Goal: Task Accomplishment & Management: Manage account settings

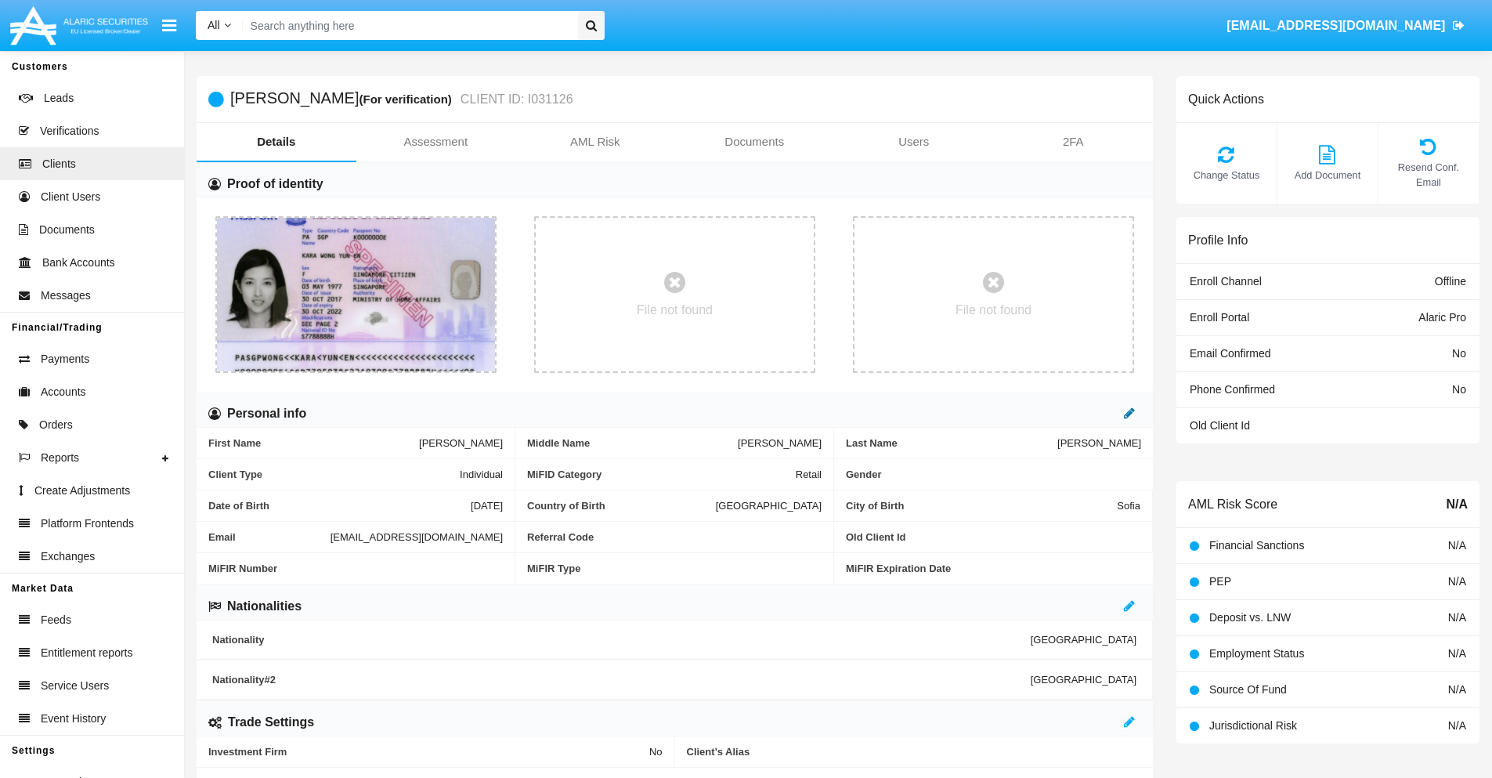
click at [1130, 413] on icon at bounding box center [1129, 413] width 11 height 13
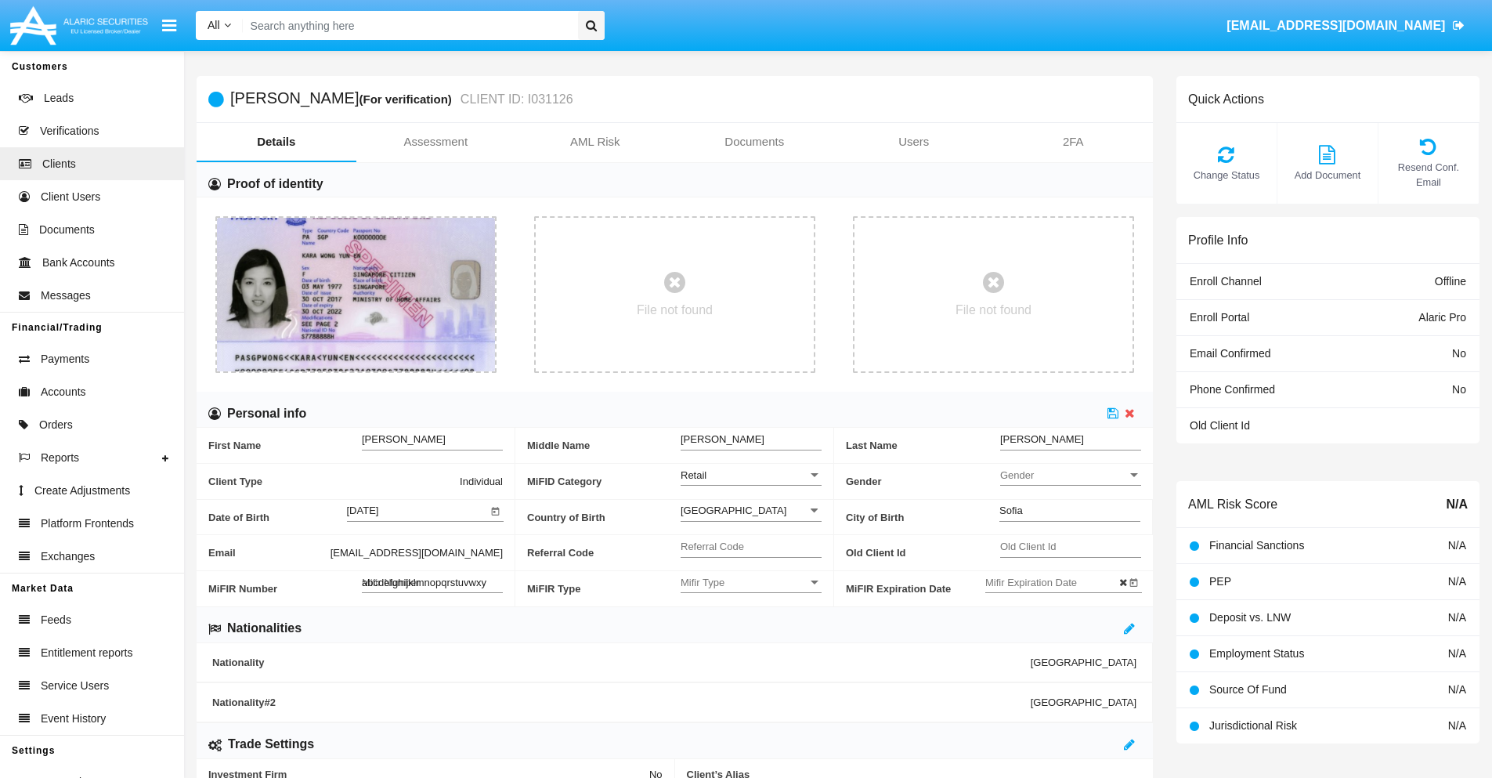
type input "abcdefghijklmnopqrstuvwxyz"
click at [1113, 413] on icon at bounding box center [1113, 413] width 11 height 13
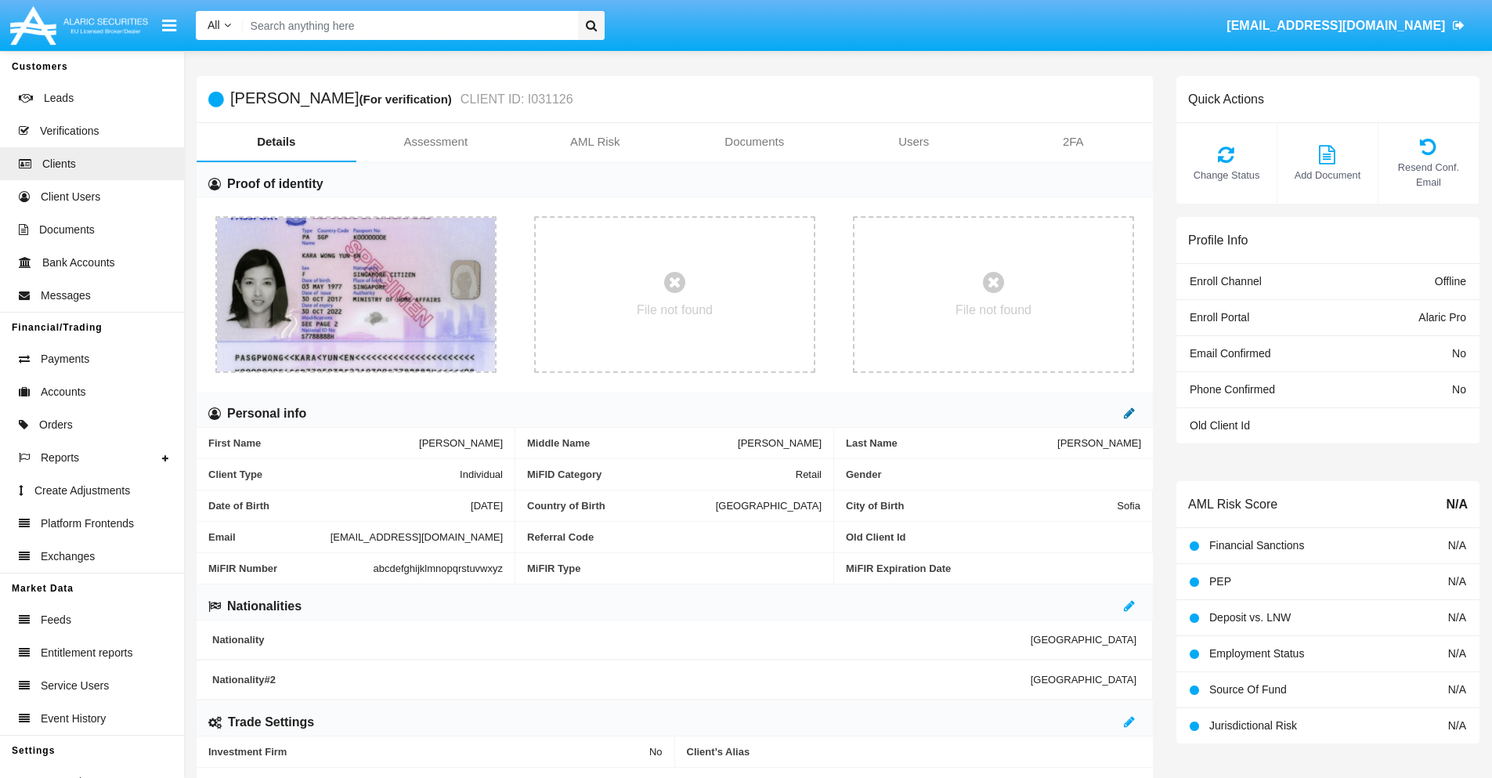
click at [1130, 413] on icon at bounding box center [1129, 413] width 11 height 13
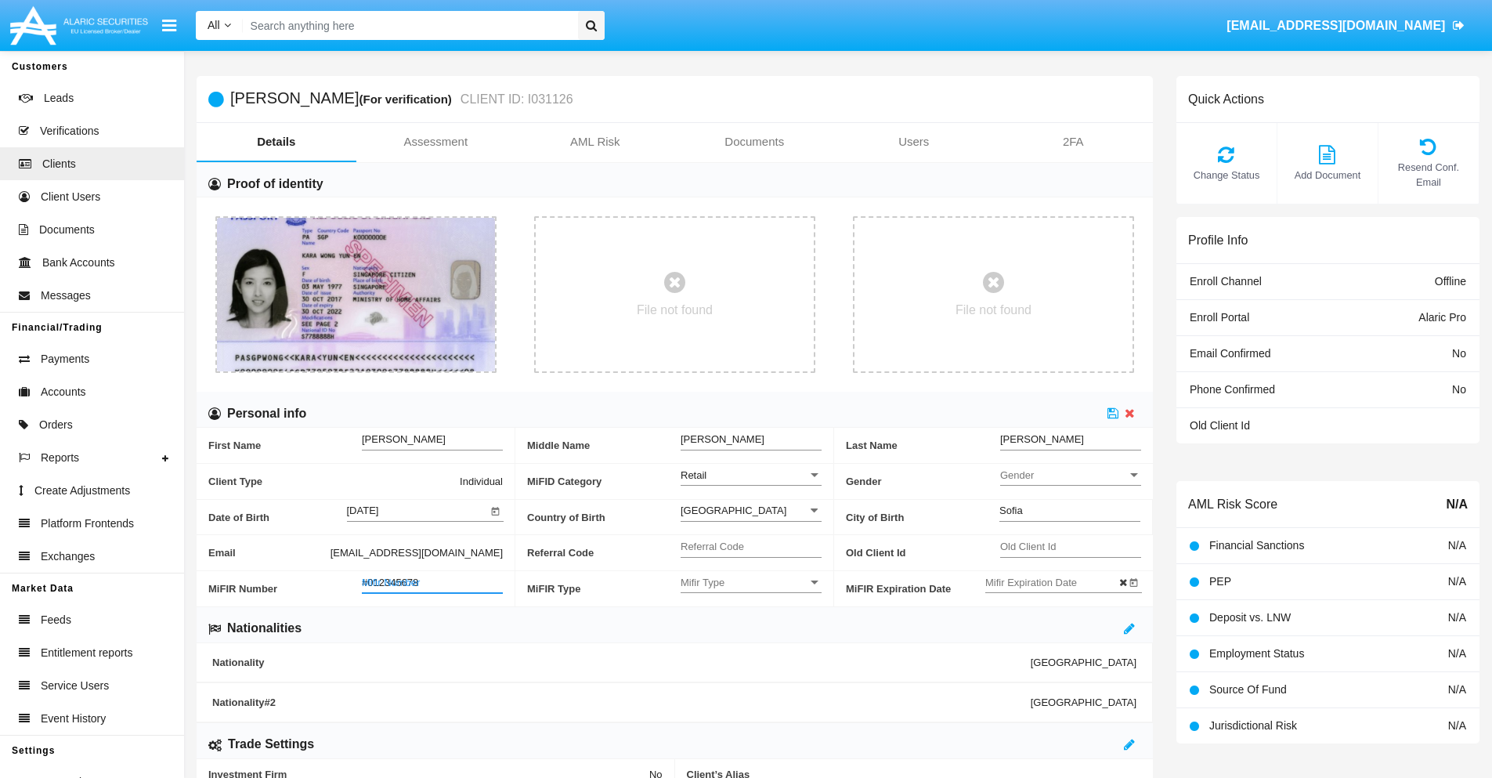
type input "#0123456789"
click at [1113, 413] on icon at bounding box center [1113, 413] width 11 height 13
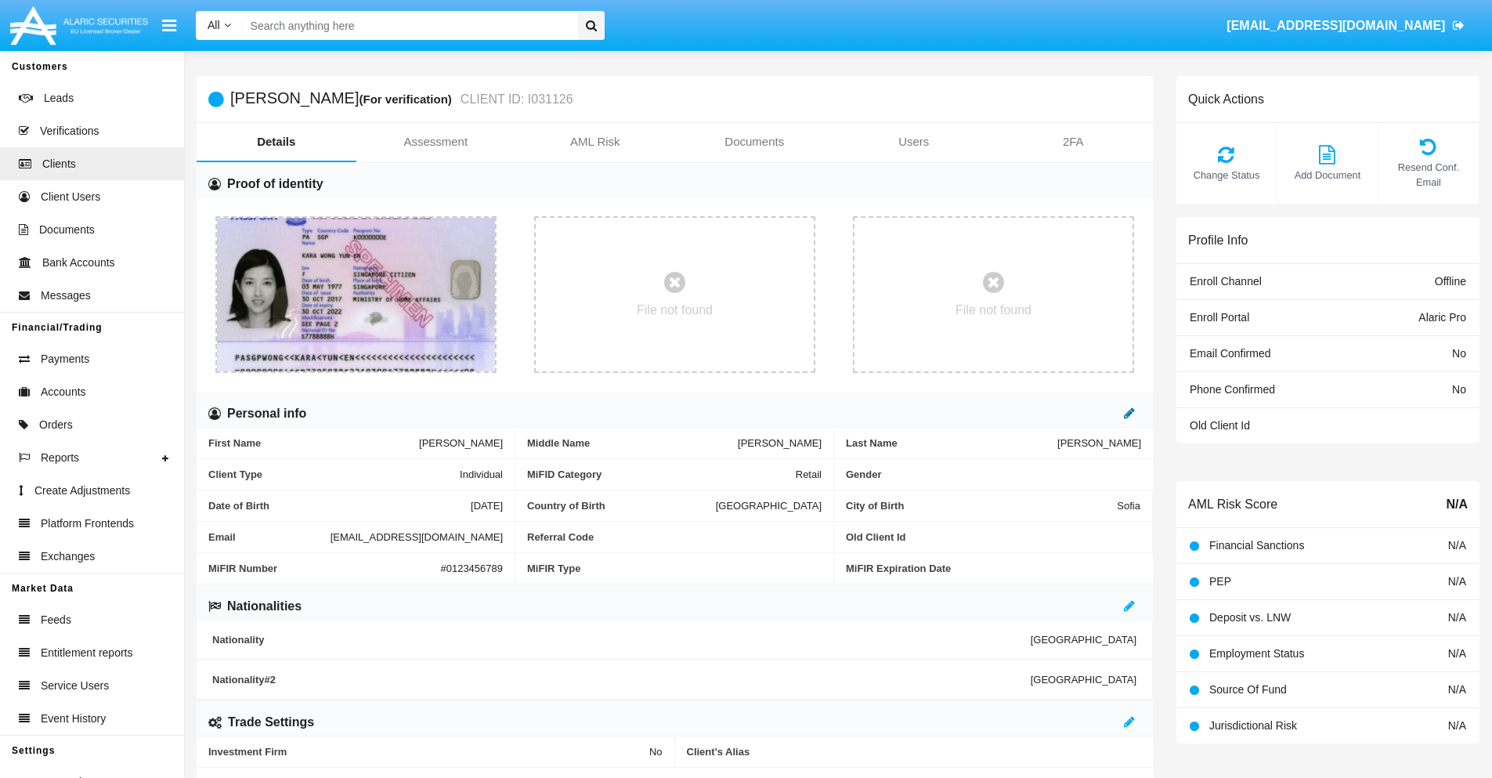
click at [1130, 413] on icon at bounding box center [1129, 413] width 11 height 13
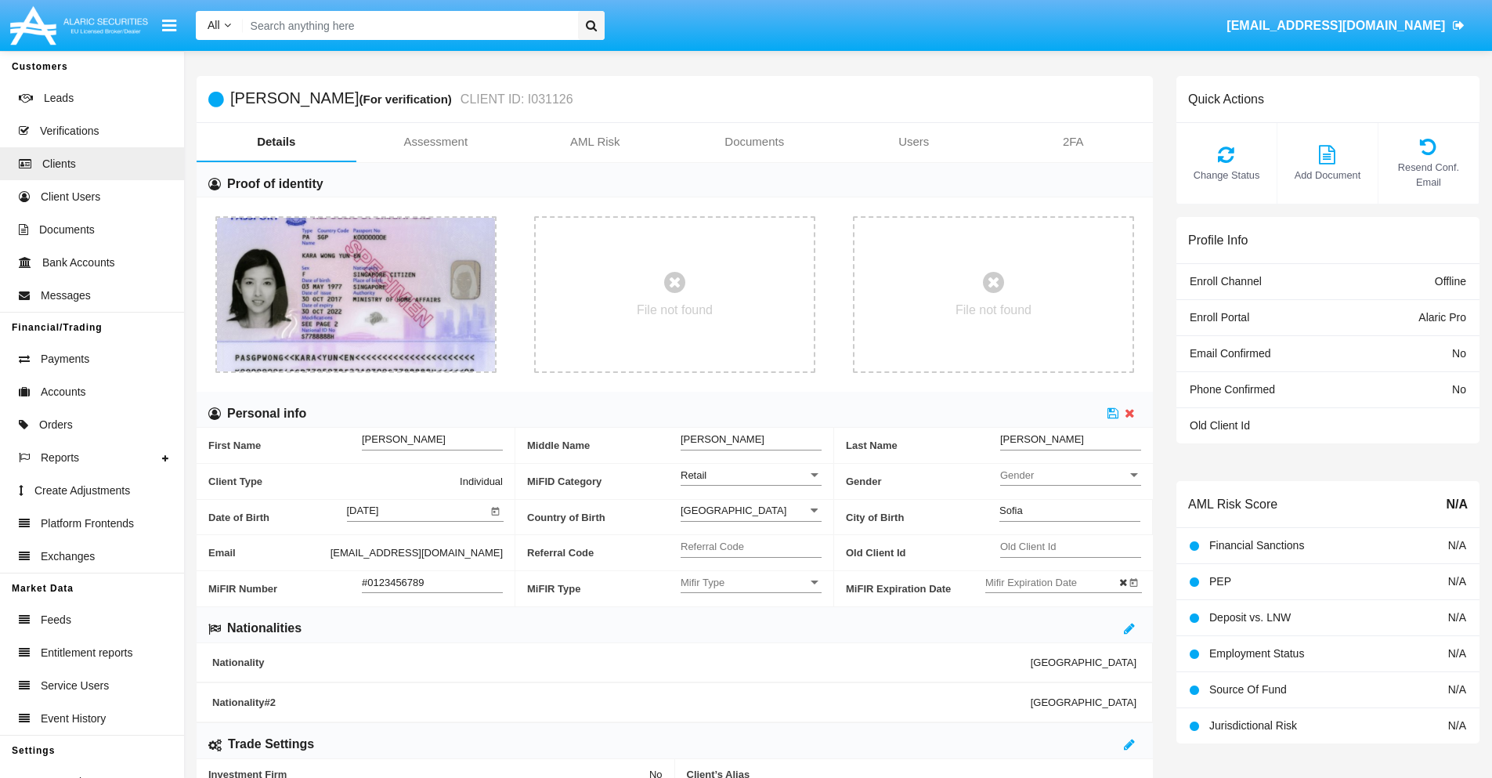
click at [432, 582] on input "#0123456789" at bounding box center [432, 582] width 141 height 13
click at [1113, 413] on icon at bounding box center [1113, 413] width 11 height 13
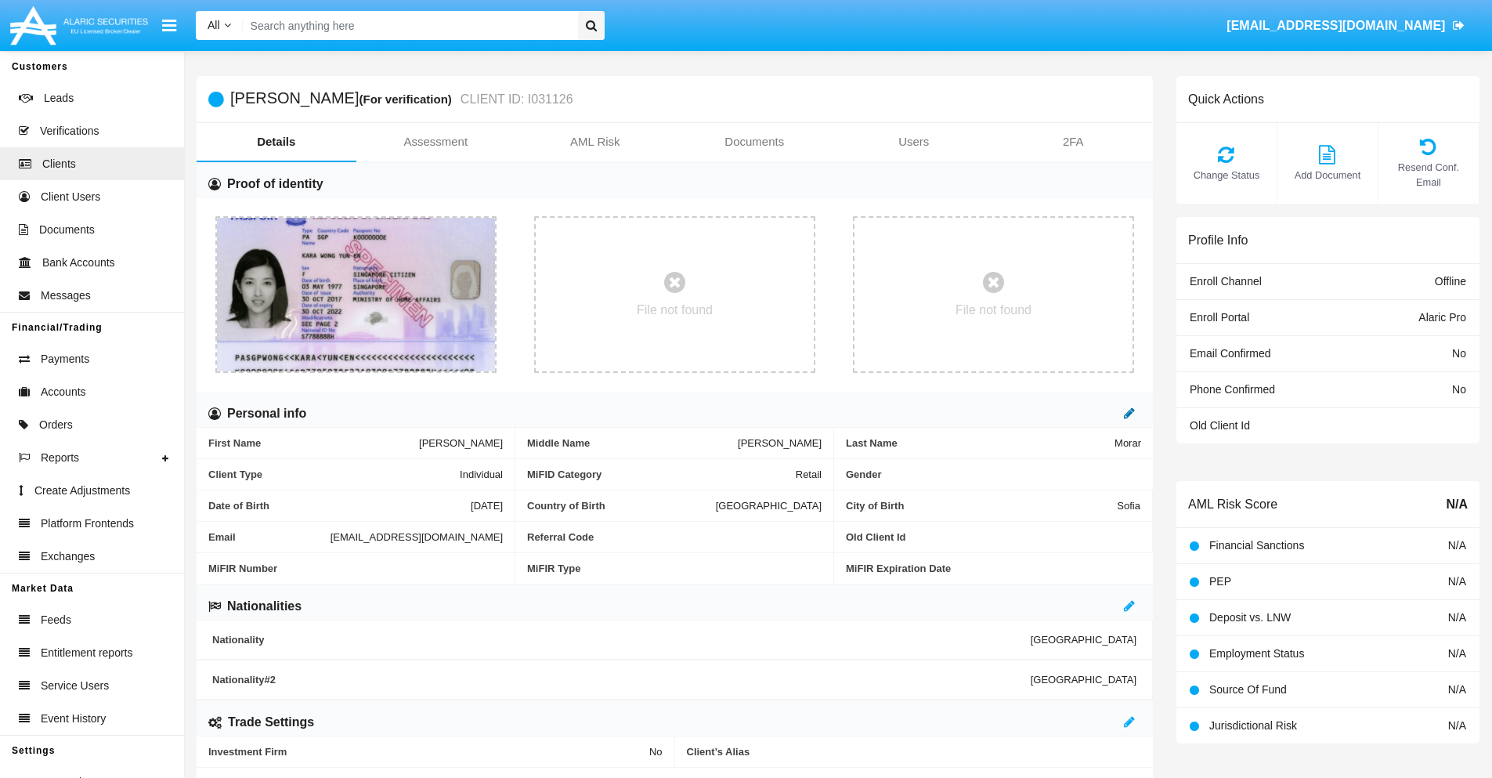
click at [1130, 413] on icon at bounding box center [1129, 413] width 11 height 13
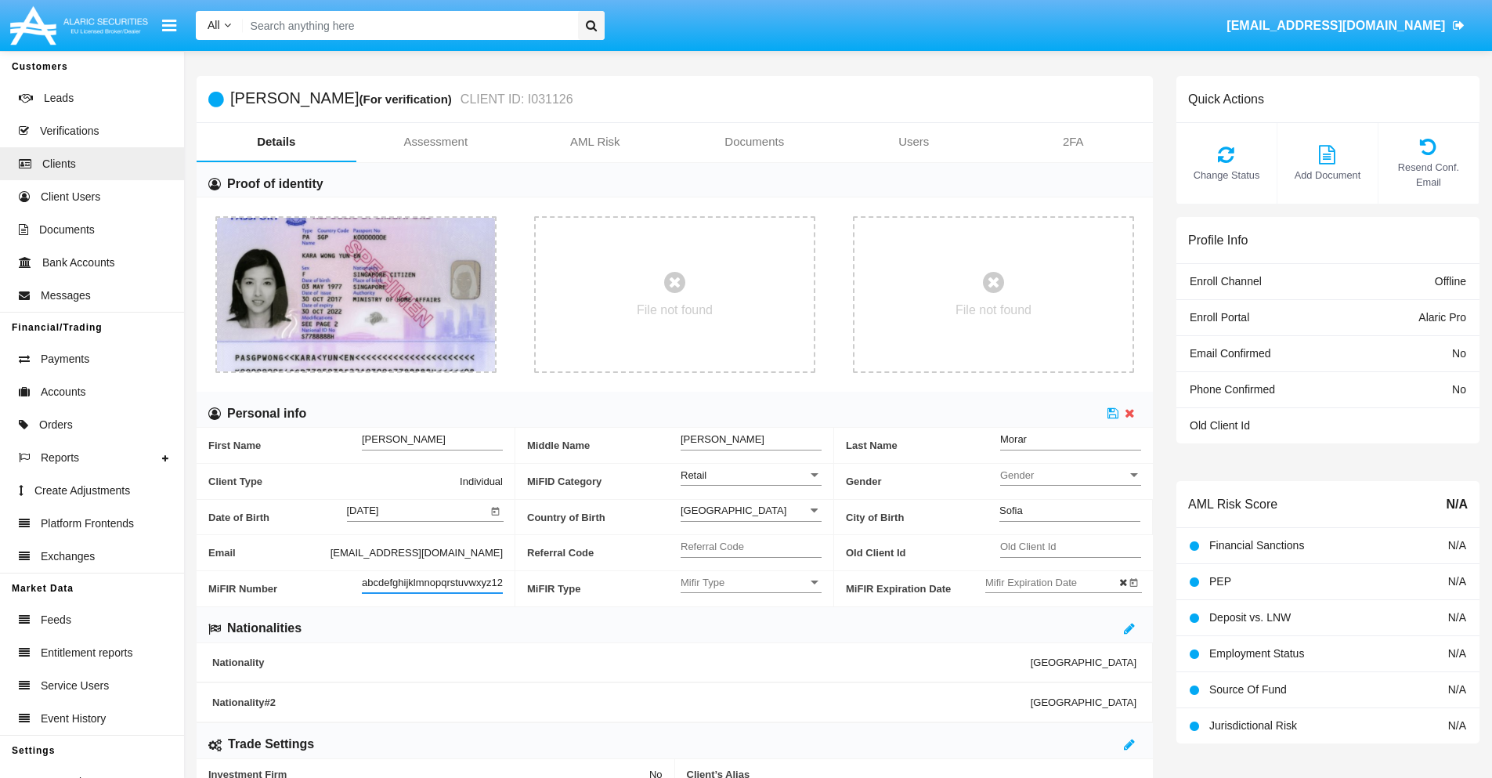
scroll to position [0, 11]
type input "abcdefghijklmnopqrstuvwxyz1234"
click at [1113, 413] on icon at bounding box center [1113, 413] width 11 height 13
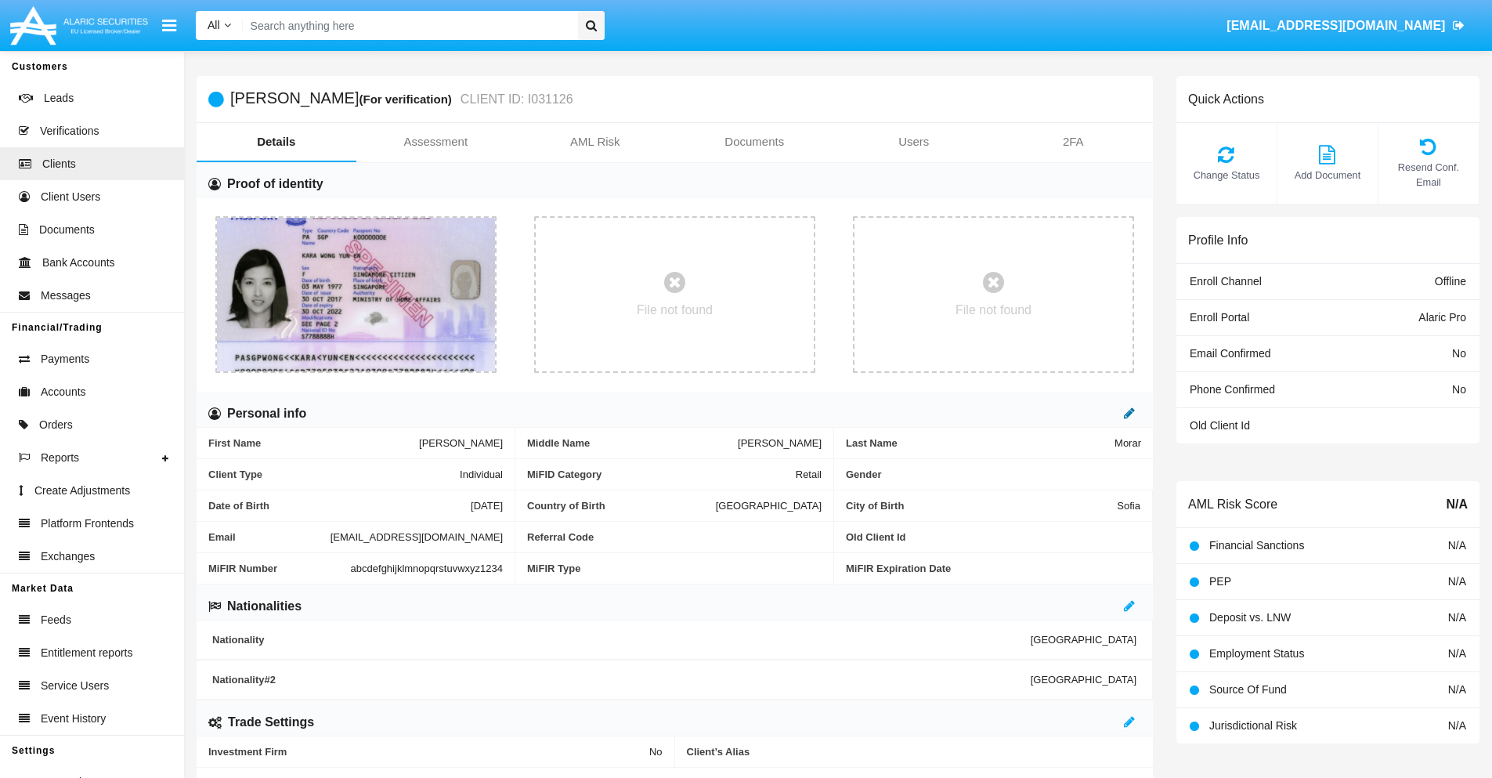
click at [1130, 413] on icon at bounding box center [1129, 413] width 11 height 13
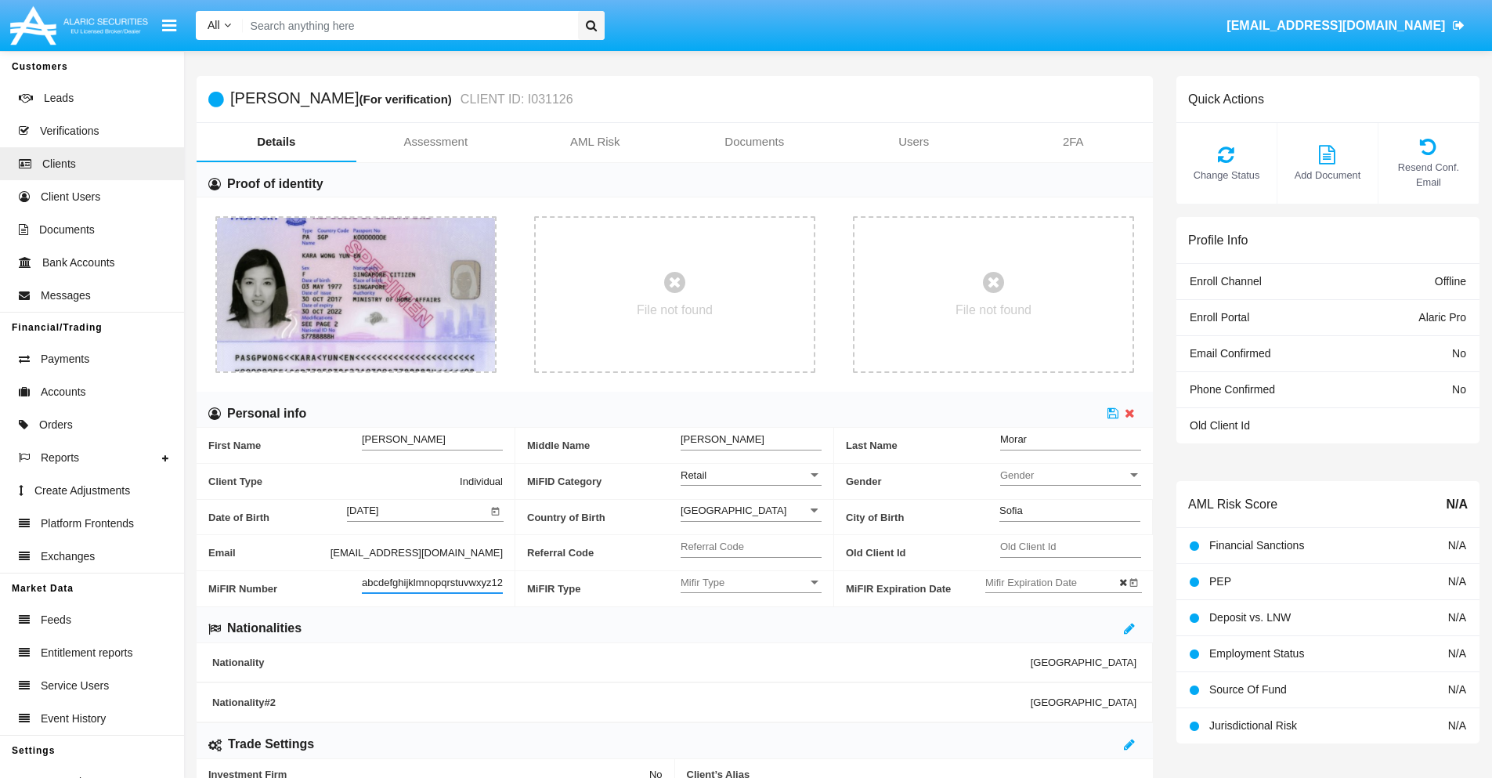
scroll to position [0, 16]
type input "abcdefghijklmnopqrstuvwxyz12345"
click at [1113, 413] on icon at bounding box center [1113, 413] width 11 height 13
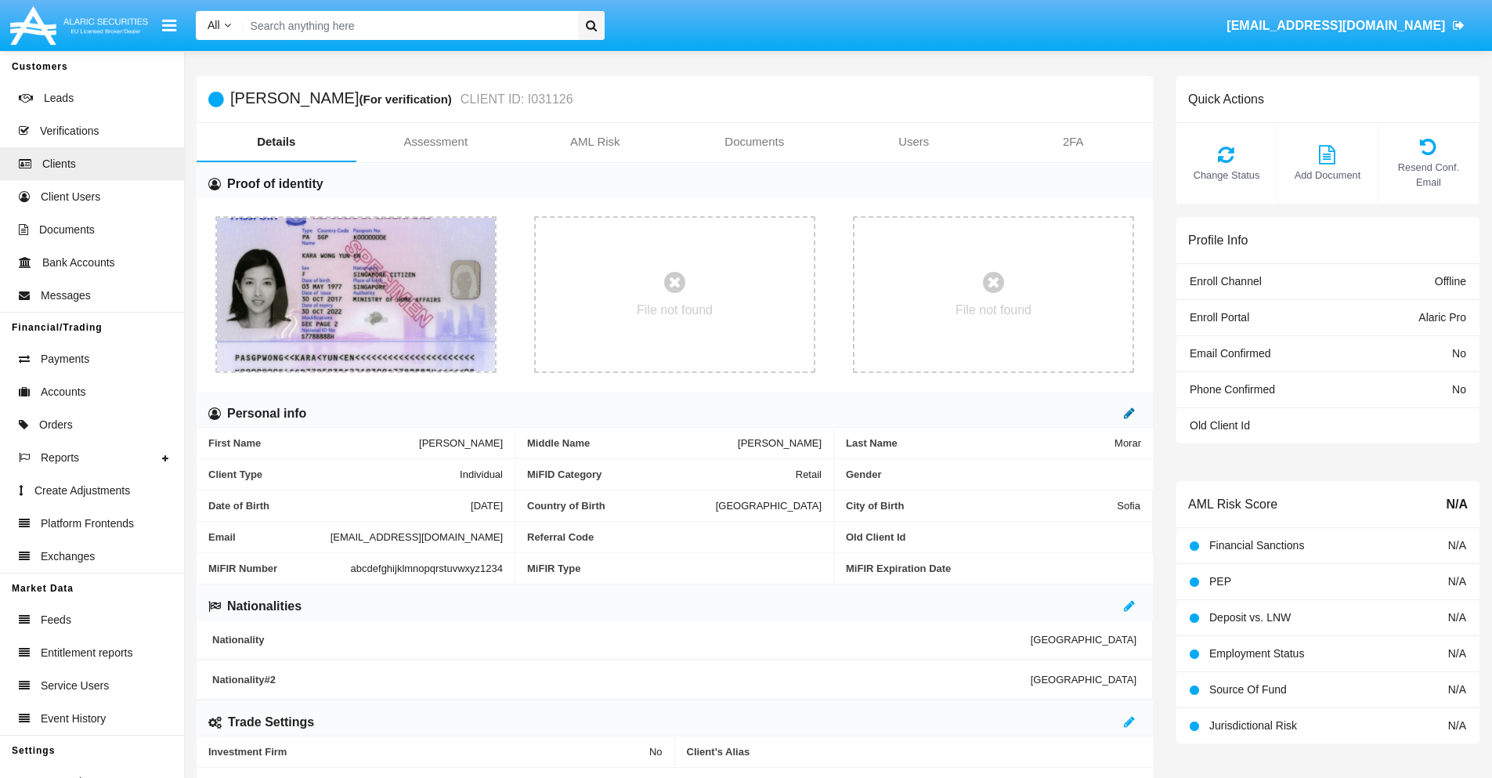
click at [1130, 413] on icon at bounding box center [1129, 413] width 11 height 13
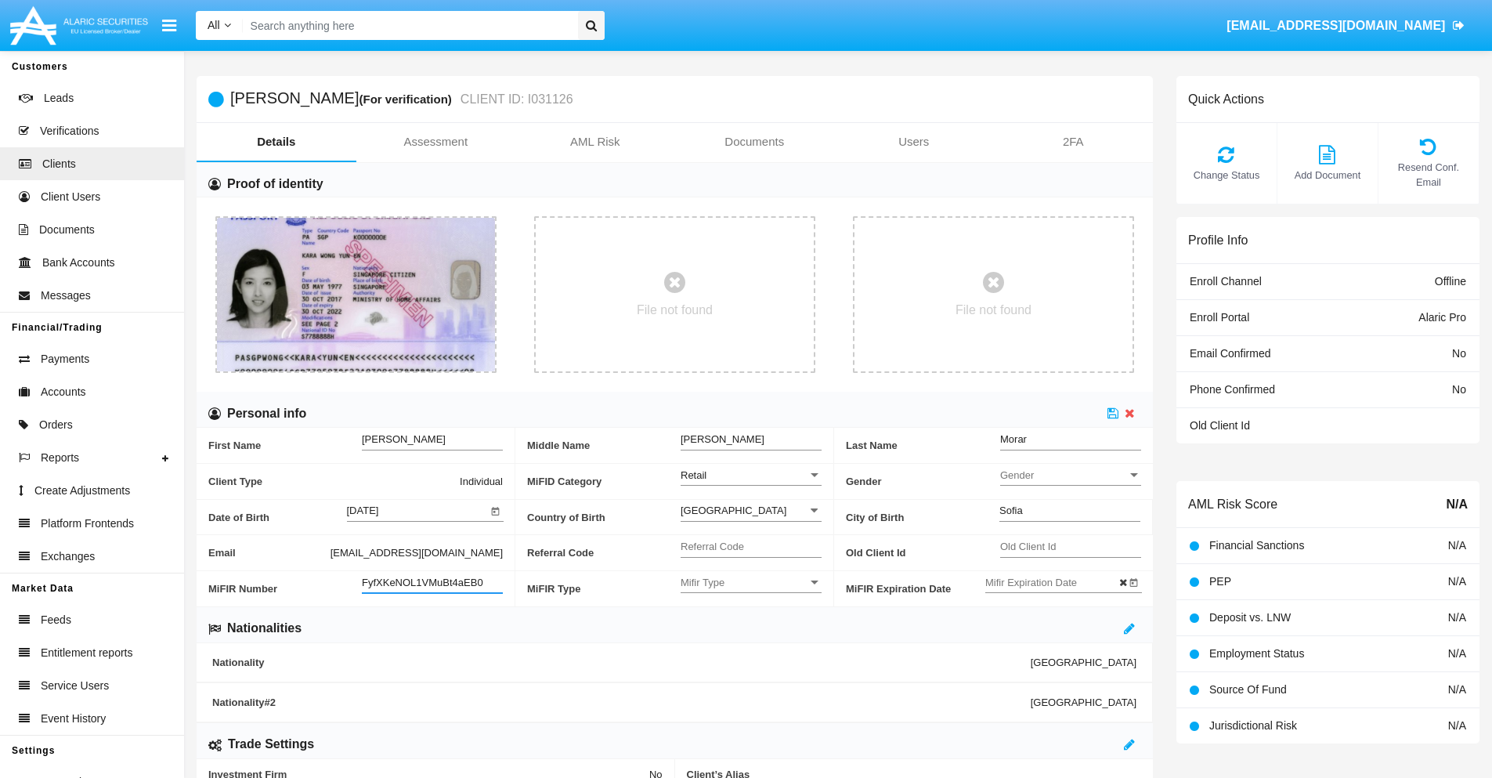
type input "FyfXKeNOL1VMuBt4aEB0"
click at [751, 582] on span "Mifir Type" at bounding box center [744, 582] width 127 height 13
click at [751, 621] on span "CONCAT" at bounding box center [751, 621] width 141 height 31
click at [1055, 582] on input "Mifir Expiration Date" at bounding box center [1055, 582] width 141 height 13
click at [1032, 318] on span "[DATE]" at bounding box center [1019, 319] width 34 height 13
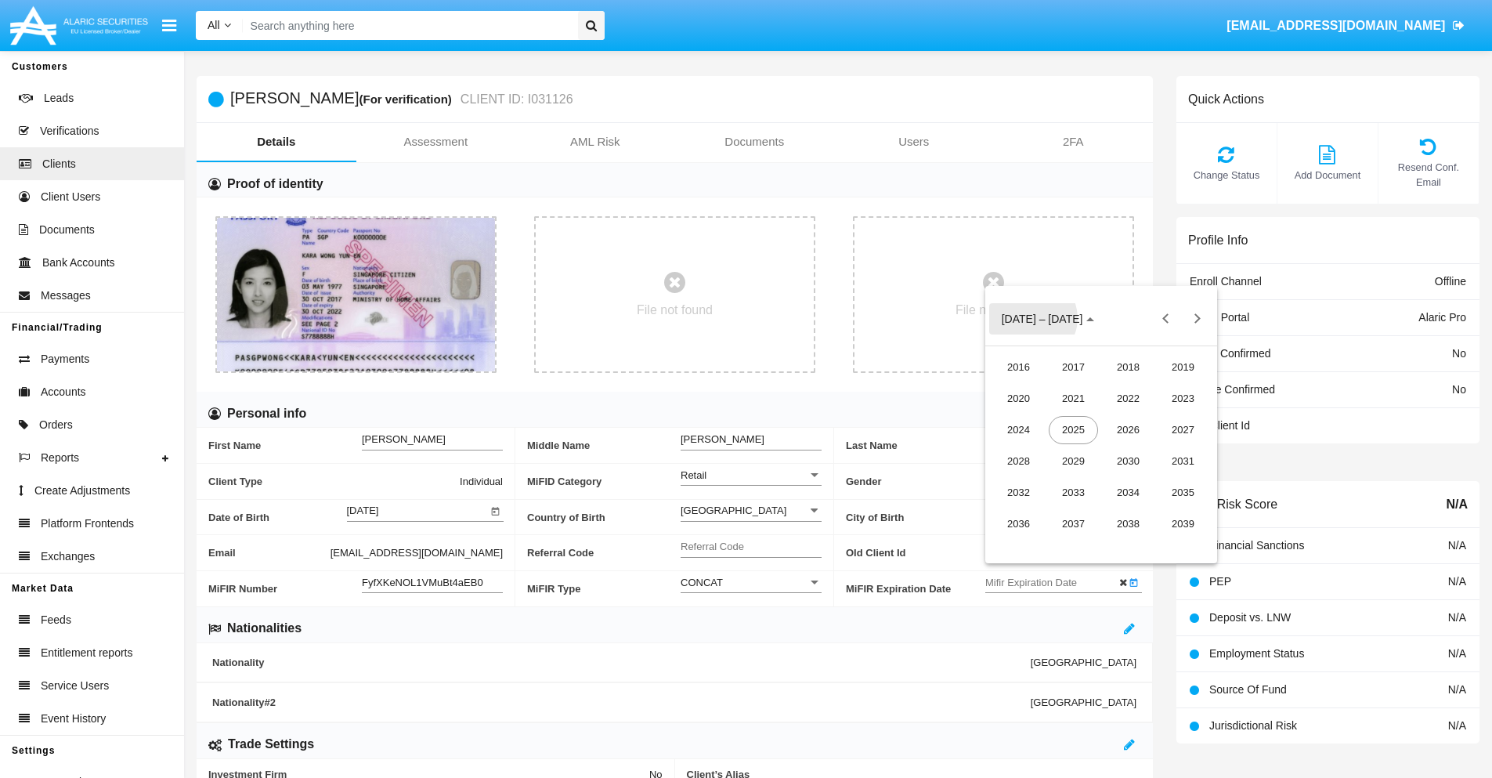
click at [1128, 461] on div "2030" at bounding box center [1128, 461] width 49 height 28
click at [1018, 398] on div "JAN" at bounding box center [1018, 399] width 49 height 28
click at [1069, 418] on div "1" at bounding box center [1070, 417] width 28 height 28
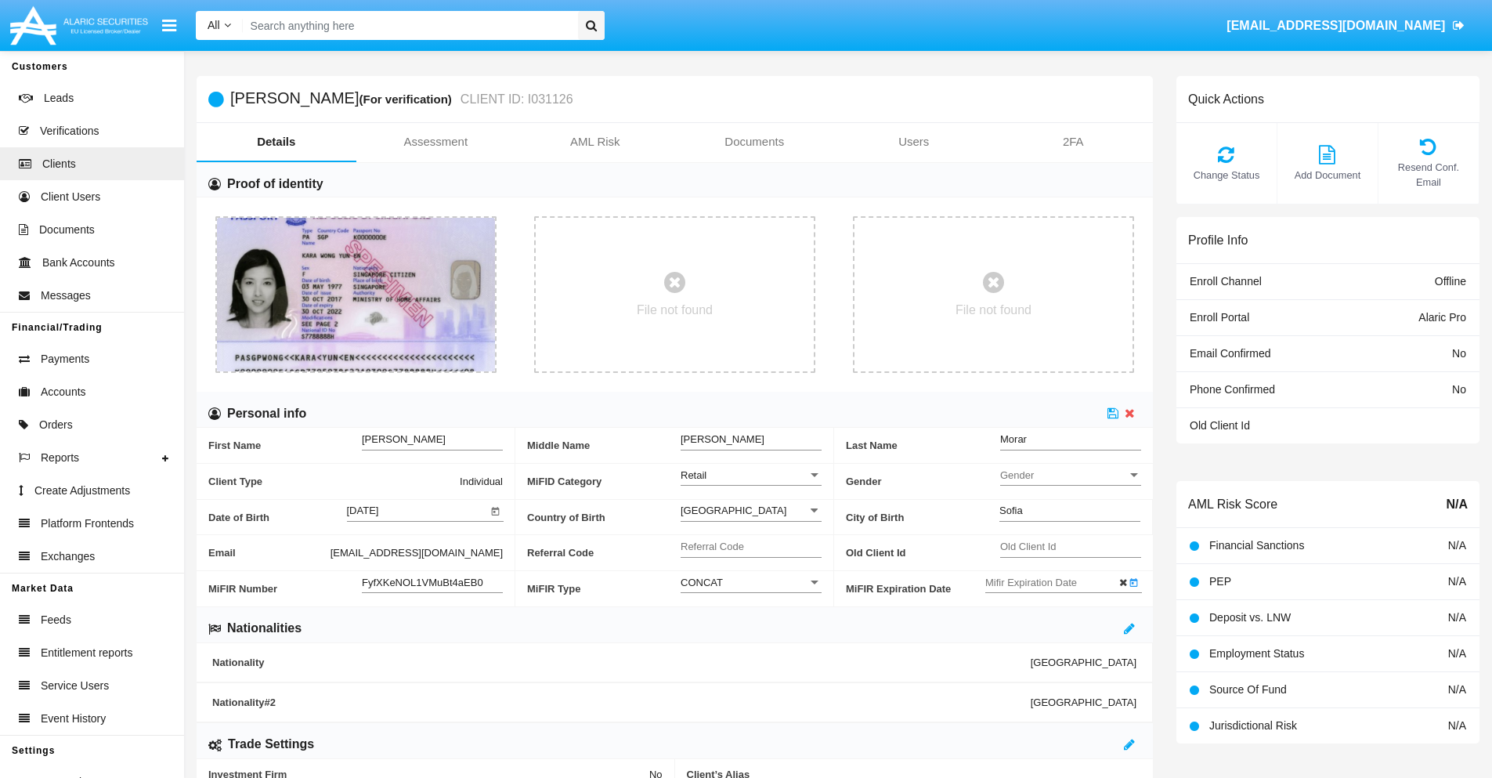
type input "[DATE]"
click at [1113, 413] on icon at bounding box center [1113, 413] width 11 height 13
